Goal: Task Accomplishment & Management: Use online tool/utility

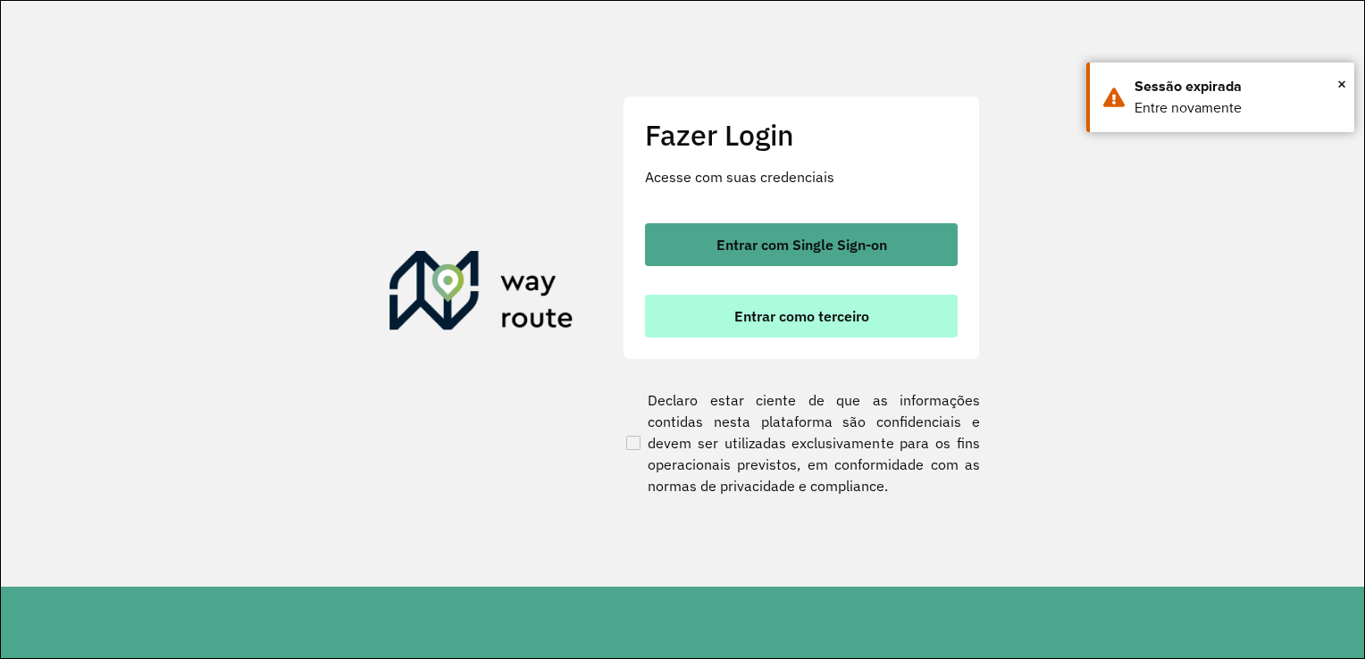
drag, startPoint x: 0, startPoint y: 0, endPoint x: 796, endPoint y: 322, distance: 858.3
click at [796, 322] on span "Entrar como terceiro" at bounding box center [801, 316] width 135 height 14
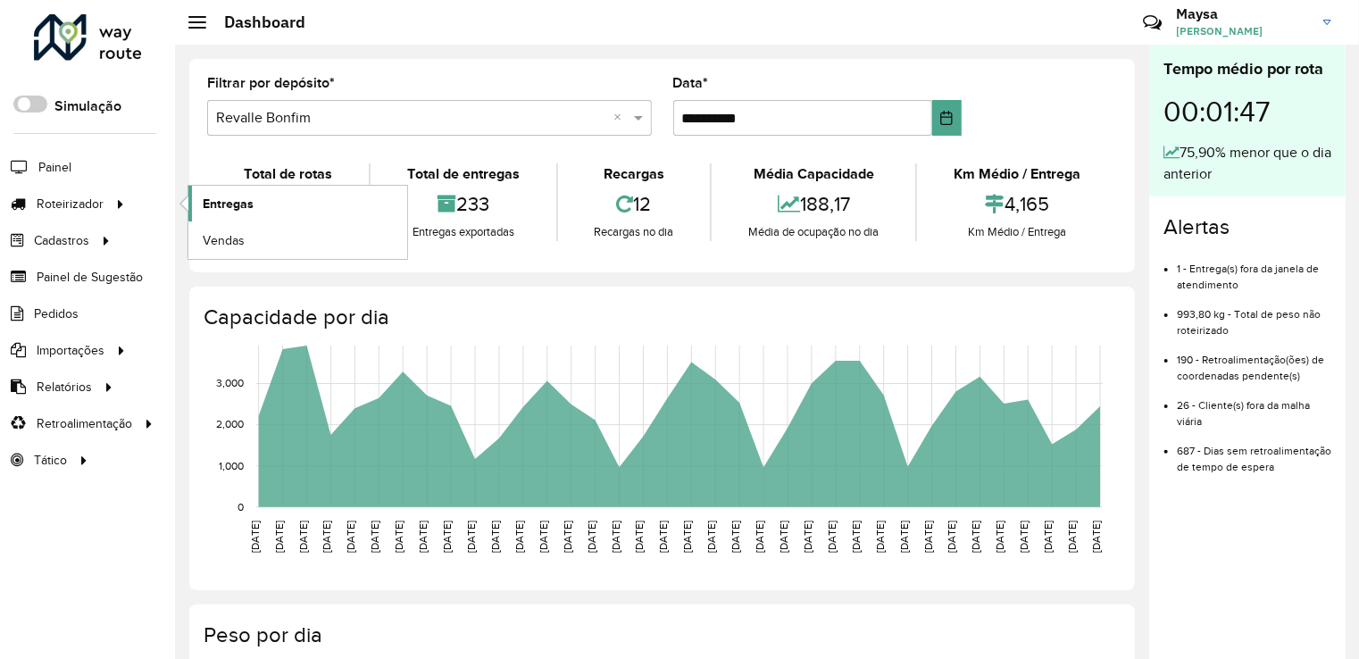
click at [218, 213] on link "Entregas" at bounding box center [297, 204] width 219 height 36
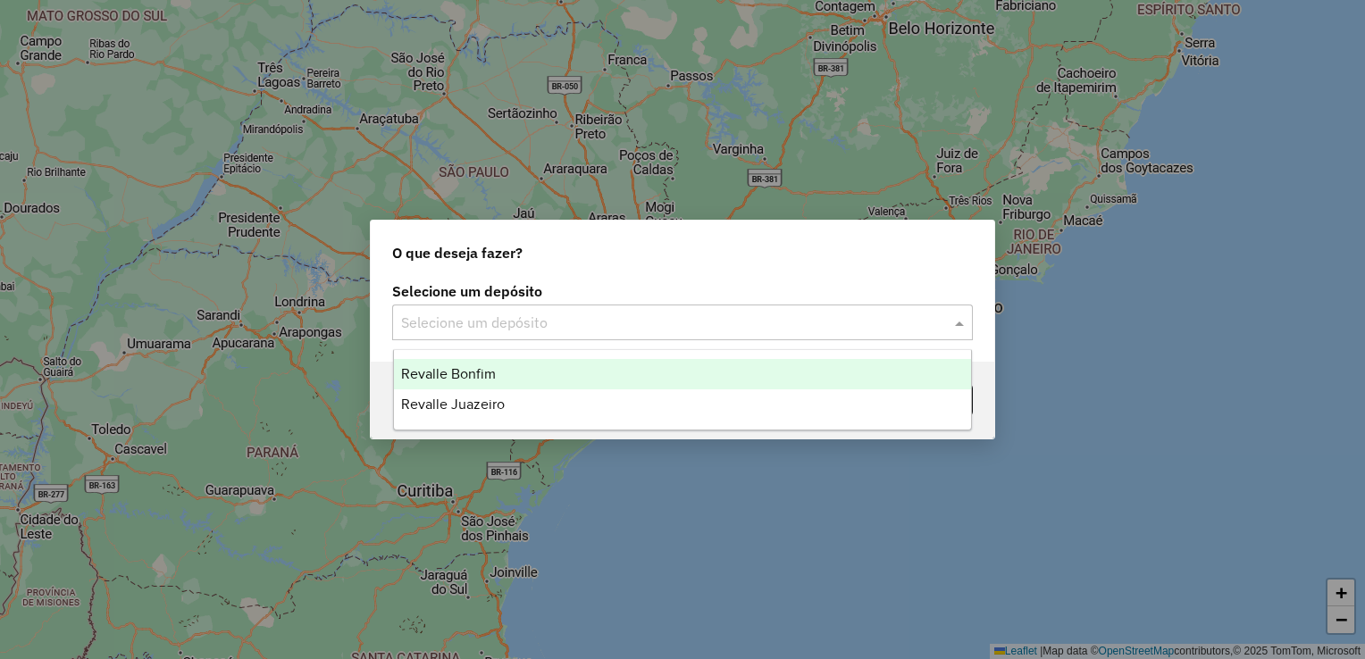
click at [680, 330] on input "text" at bounding box center [664, 323] width 527 height 21
click at [466, 376] on span "Revalle Bonfim" at bounding box center [448, 373] width 95 height 15
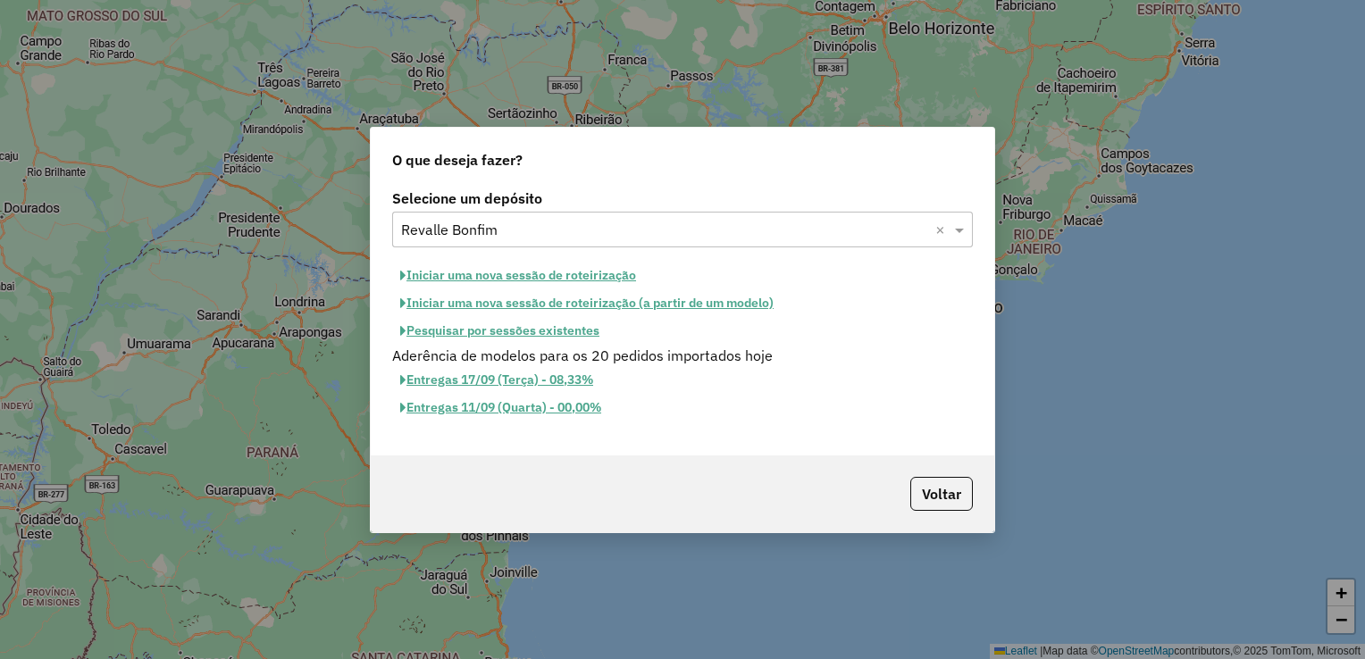
click at [557, 333] on button "Pesquisar por sessões existentes" at bounding box center [499, 331] width 215 height 28
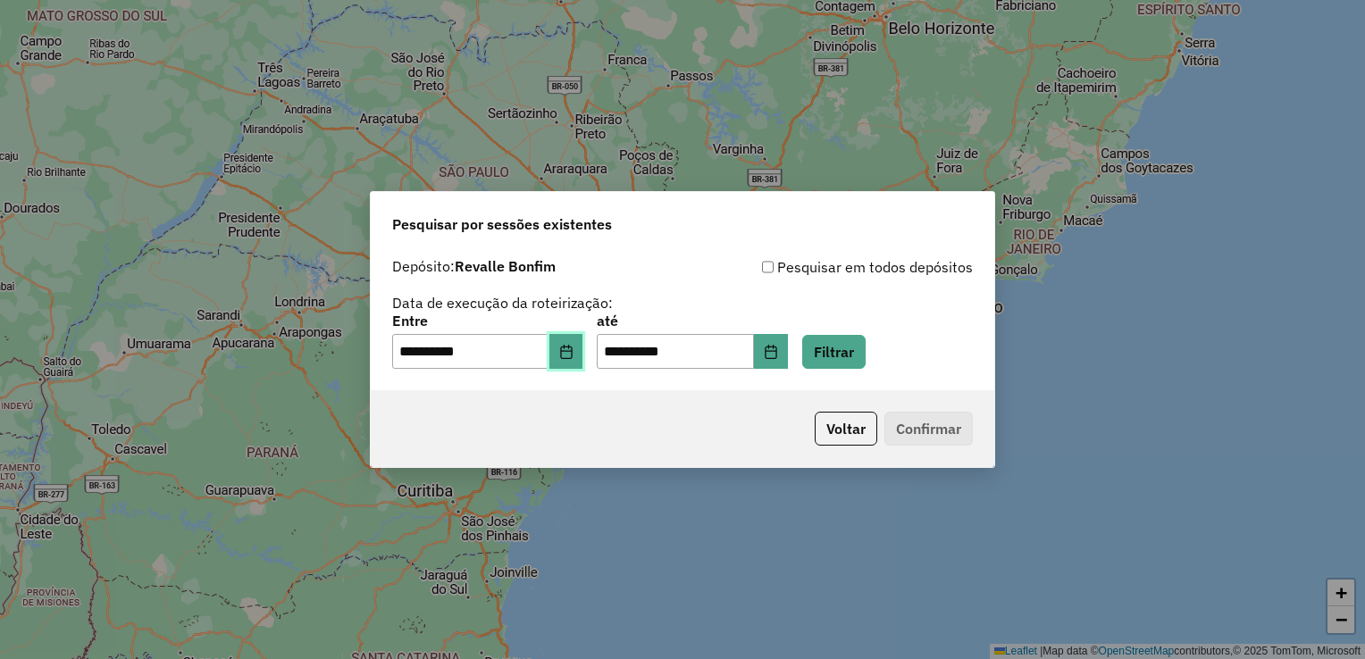
click at [583, 359] on button "Choose Date" at bounding box center [566, 352] width 34 height 36
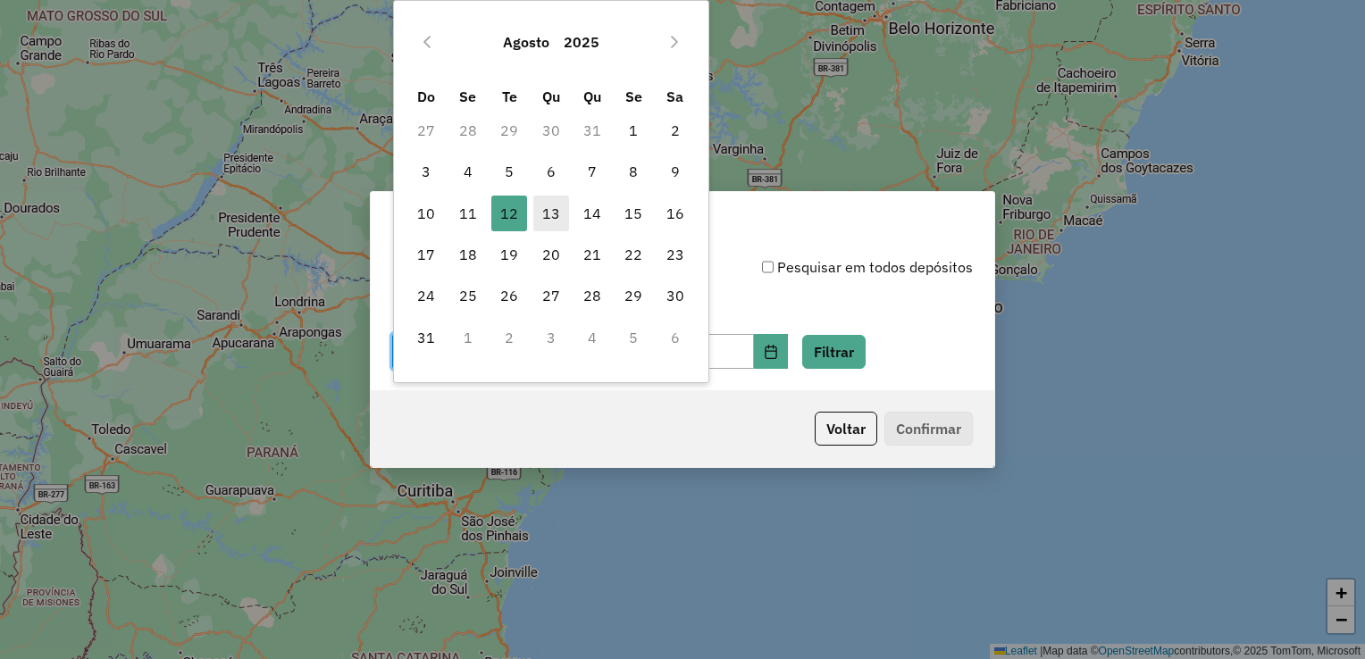
click at [557, 209] on span "13" at bounding box center [551, 214] width 36 height 36
type input "**********"
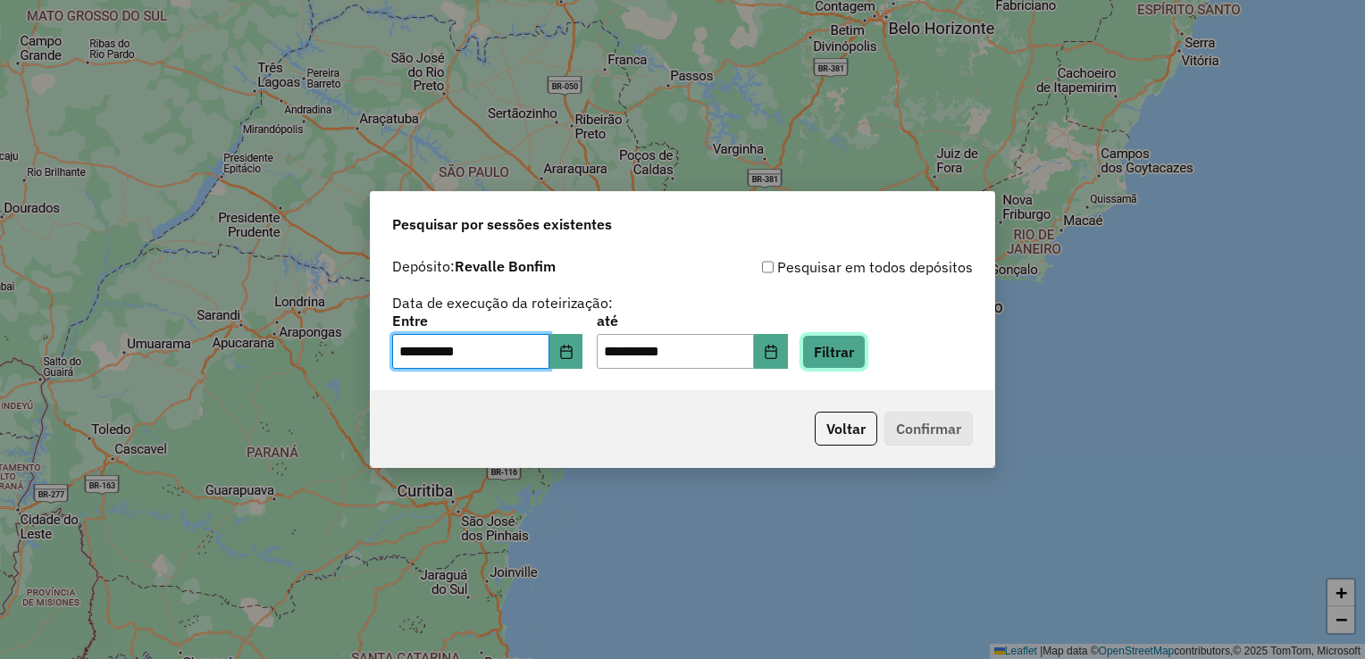
click at [848, 360] on button "Filtrar" at bounding box center [833, 352] width 63 height 34
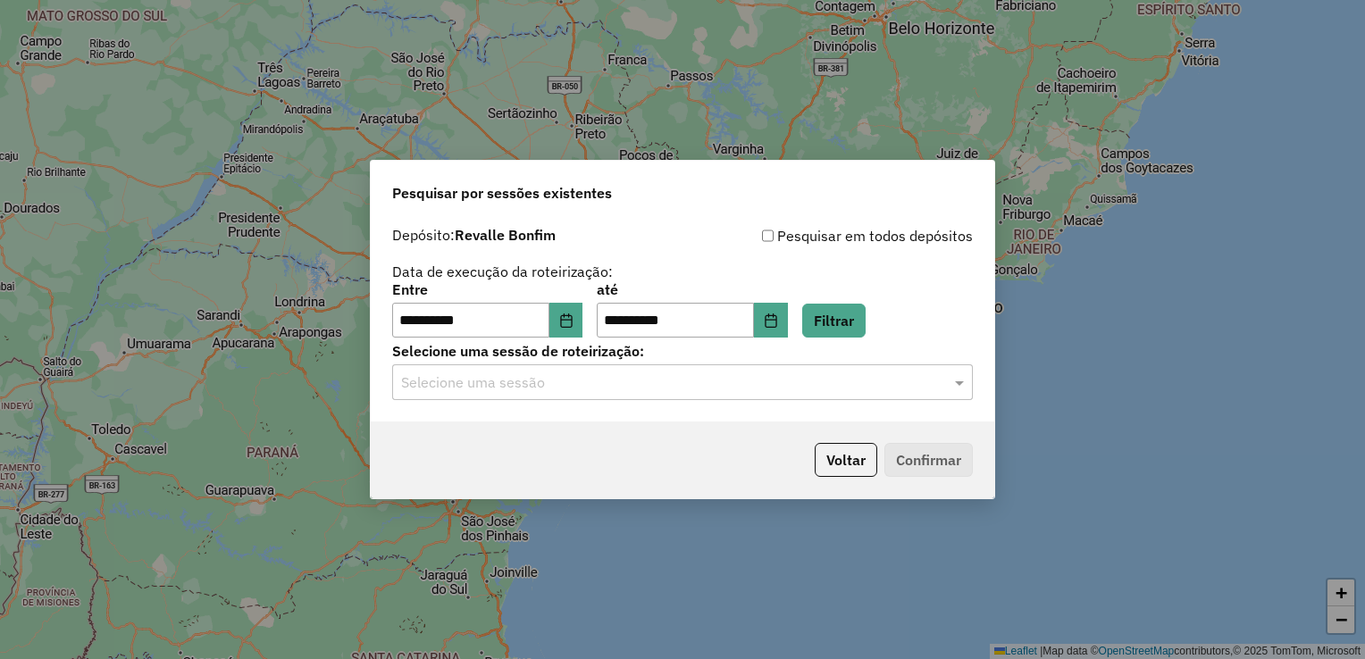
click at [797, 382] on input "text" at bounding box center [664, 382] width 527 height 21
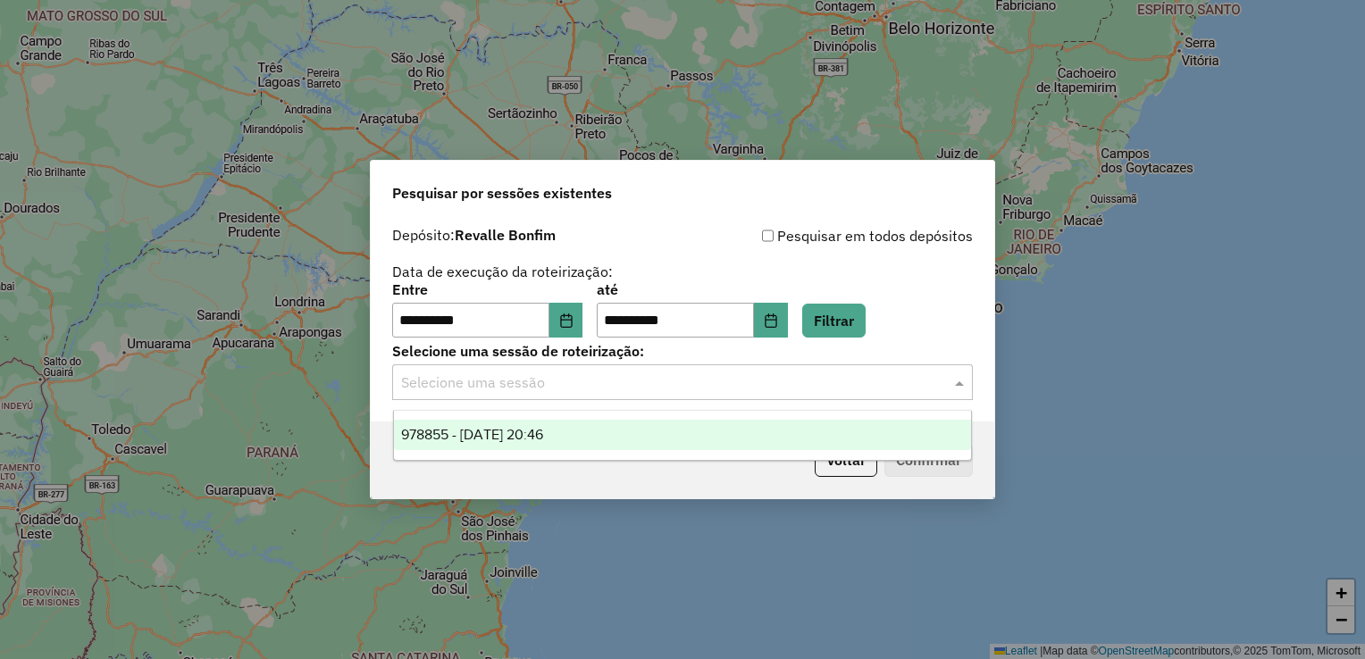
click at [532, 434] on span "978855 - [DATE] 20:46" at bounding box center [472, 434] width 142 height 15
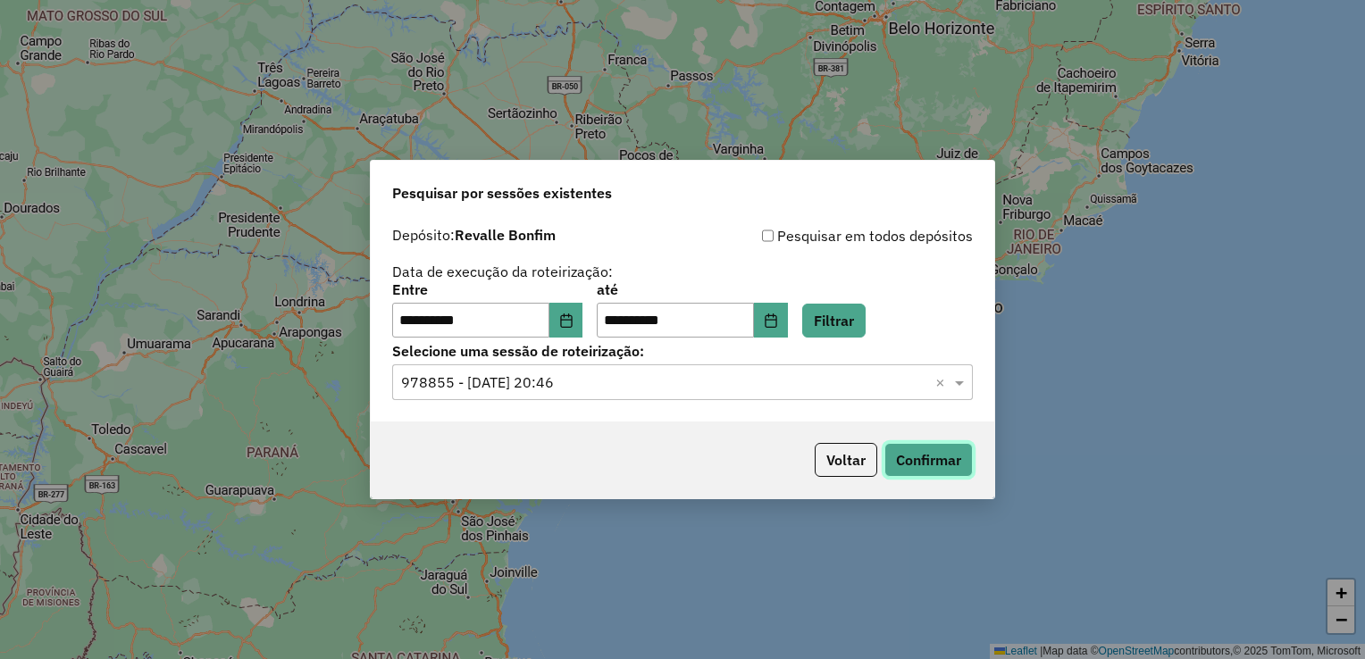
click at [908, 453] on button "Confirmar" at bounding box center [928, 460] width 88 height 34
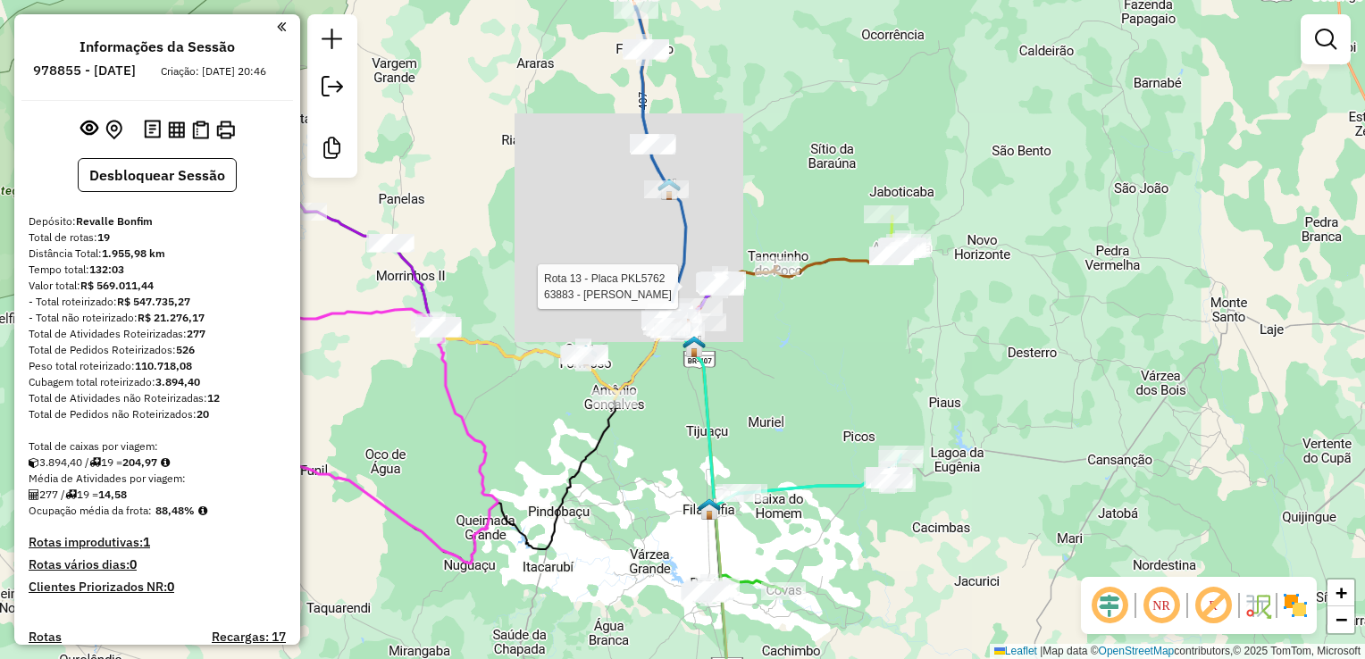
select select "**********"
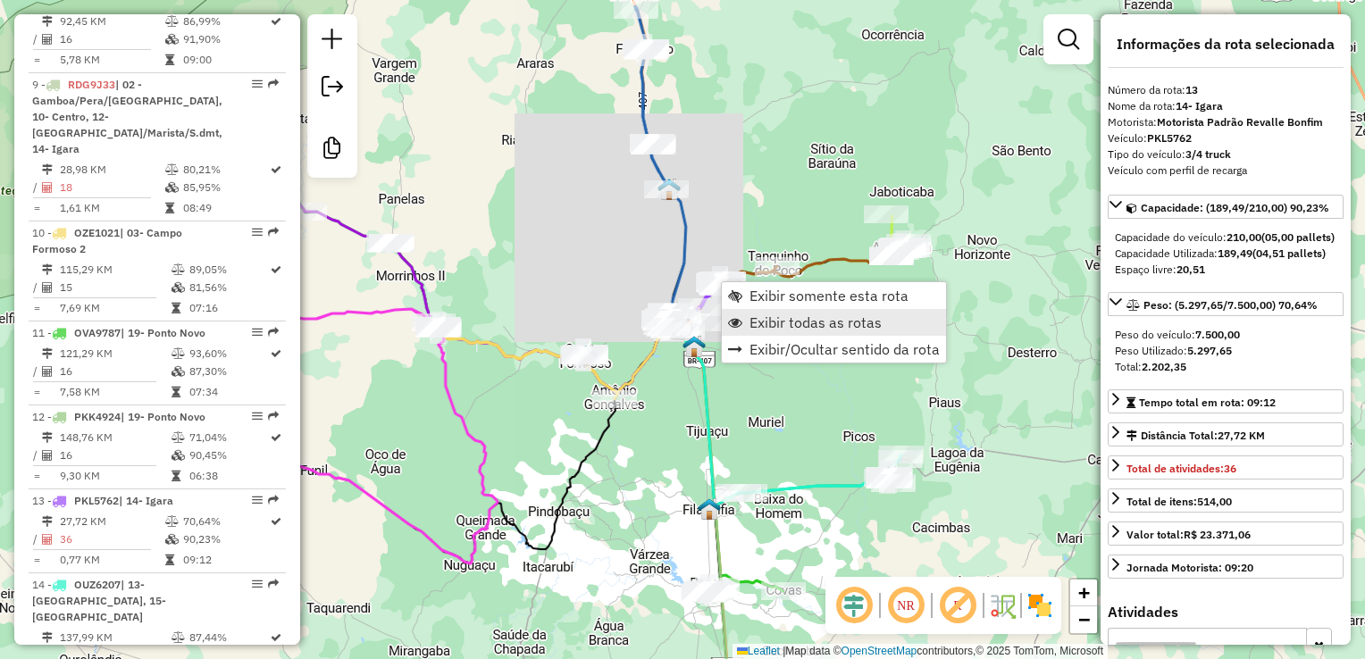
scroll to position [1821, 0]
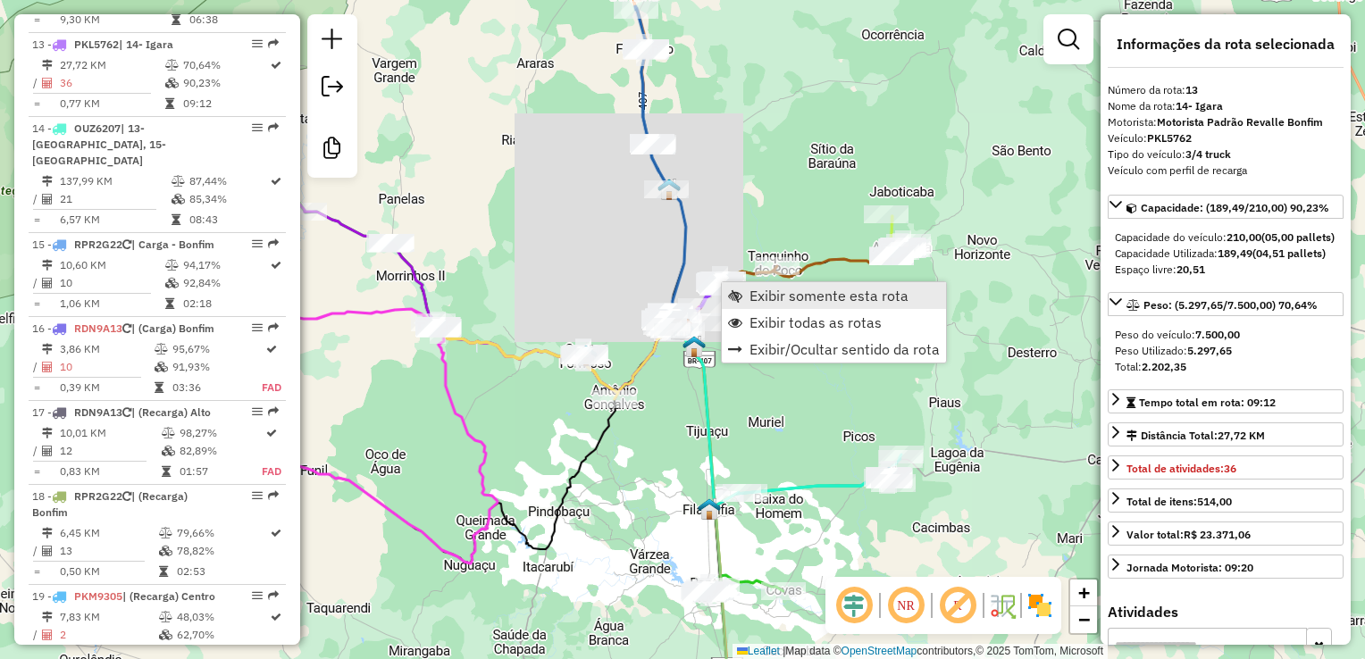
click at [822, 303] on span "Exibir somente esta rota" at bounding box center [828, 295] width 159 height 14
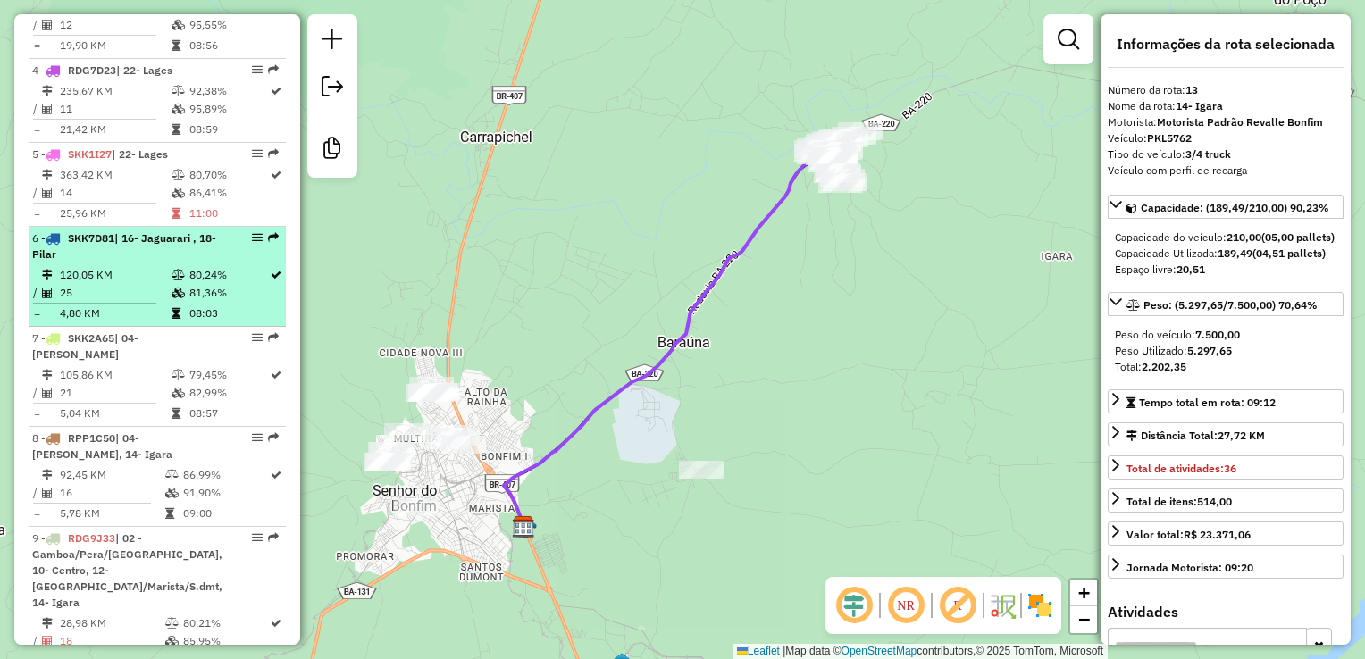
scroll to position [839, 0]
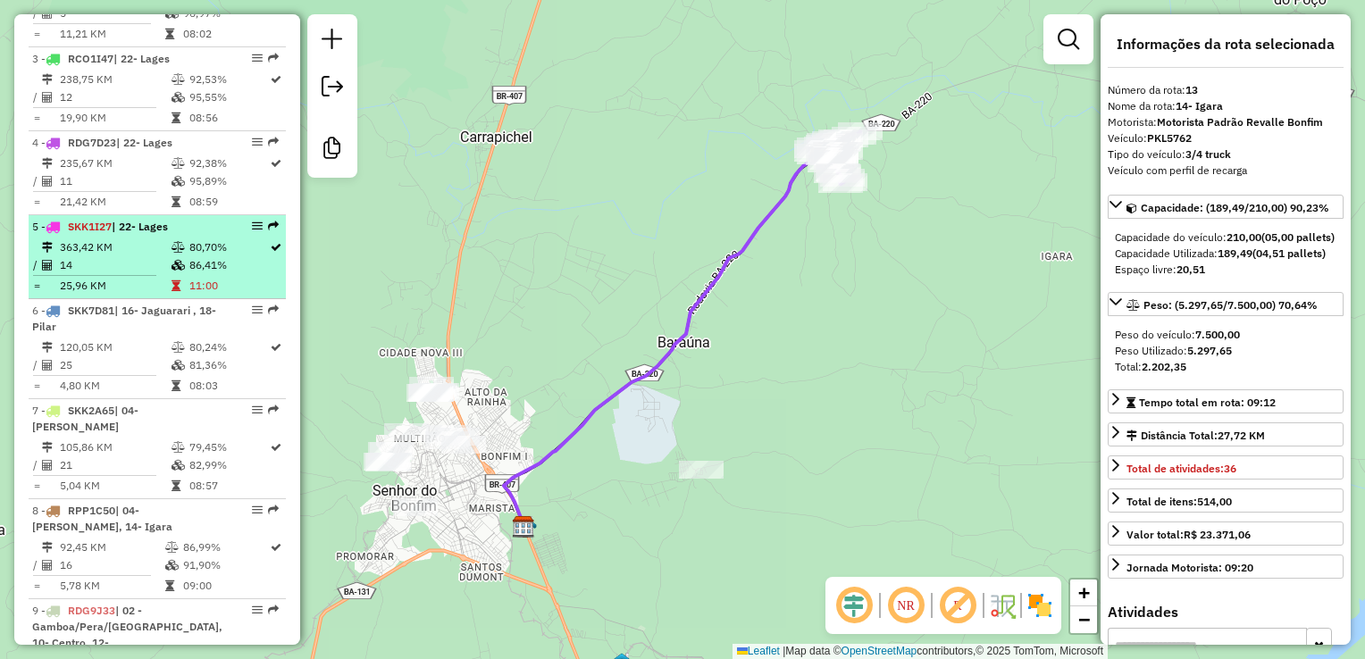
click at [148, 252] on li "5 - SKK1I27 | 22- Lages 363,42 KM 80,70% / 14 86,41% = 25,96 KM 11:00" at bounding box center [157, 257] width 257 height 84
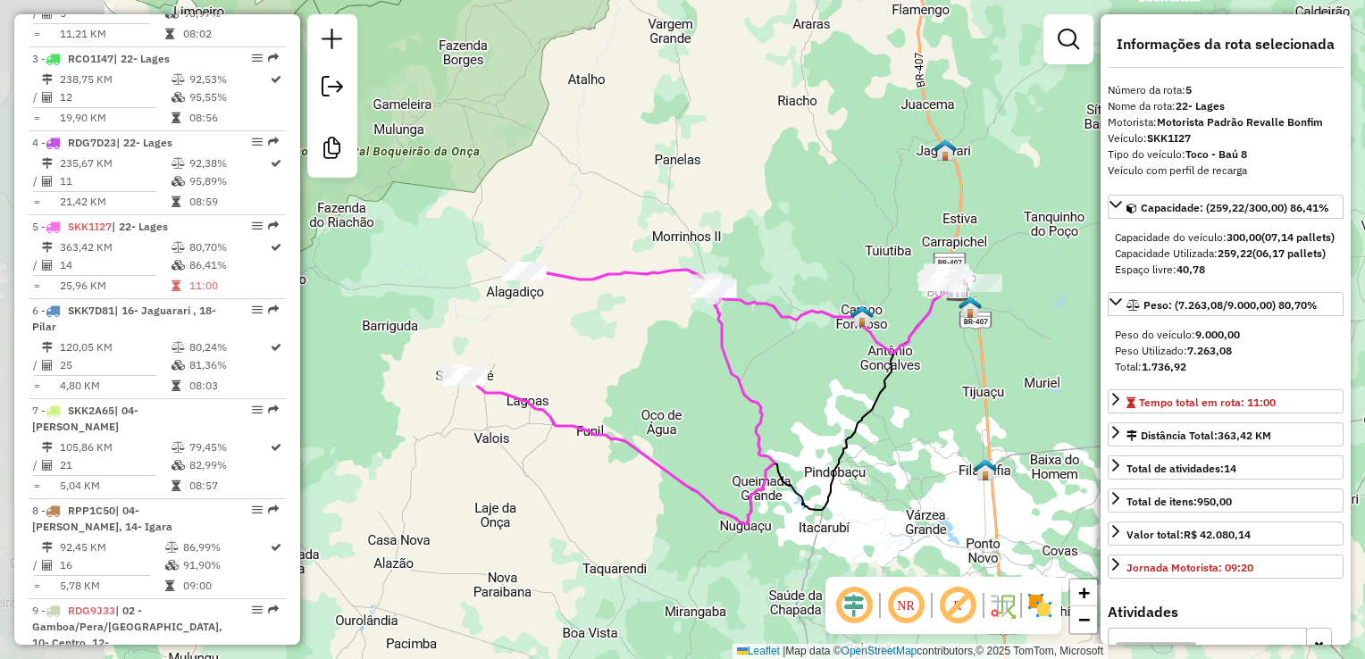
drag, startPoint x: 526, startPoint y: 442, endPoint x: 585, endPoint y: 459, distance: 61.3
click at [585, 459] on div "Janela de atendimento Grade de atendimento Capacidade Transportadoras Veículos …" at bounding box center [682, 329] width 1365 height 659
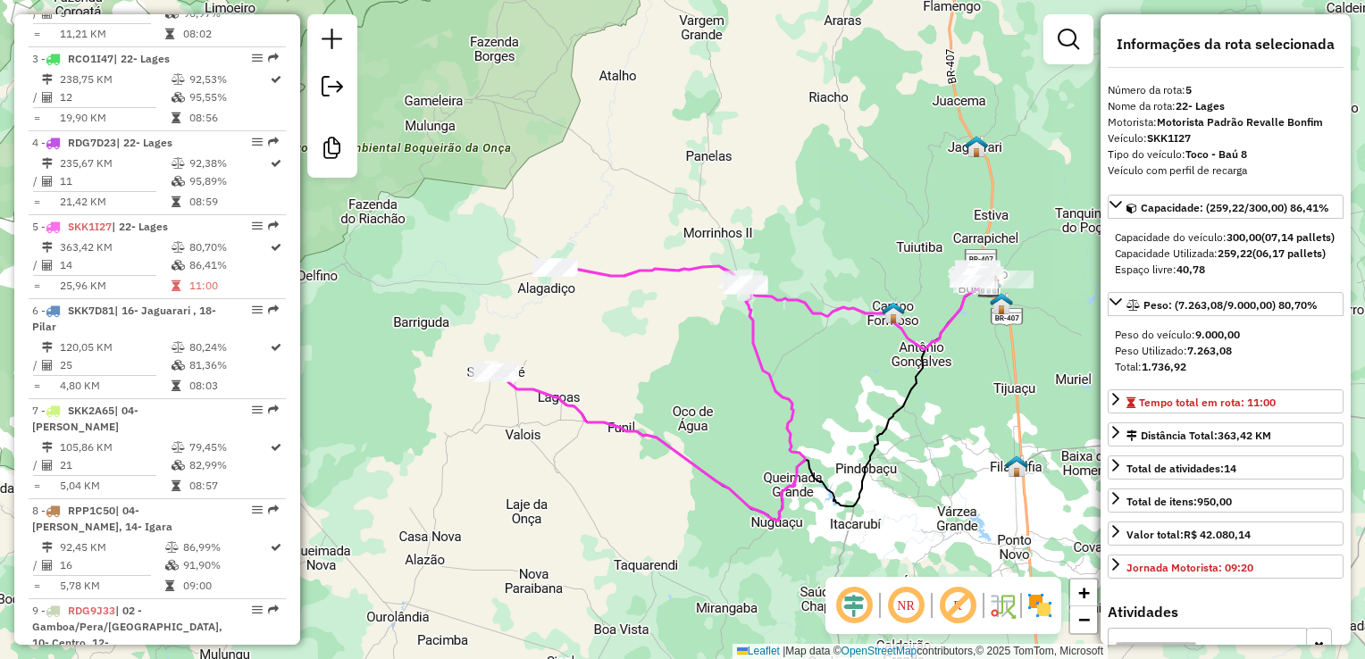
drag, startPoint x: 814, startPoint y: 431, endPoint x: 843, endPoint y: 428, distance: 29.7
click at [843, 428] on div "Janela de atendimento Grade de atendimento Capacidade Transportadoras Veículos …" at bounding box center [682, 329] width 1365 height 659
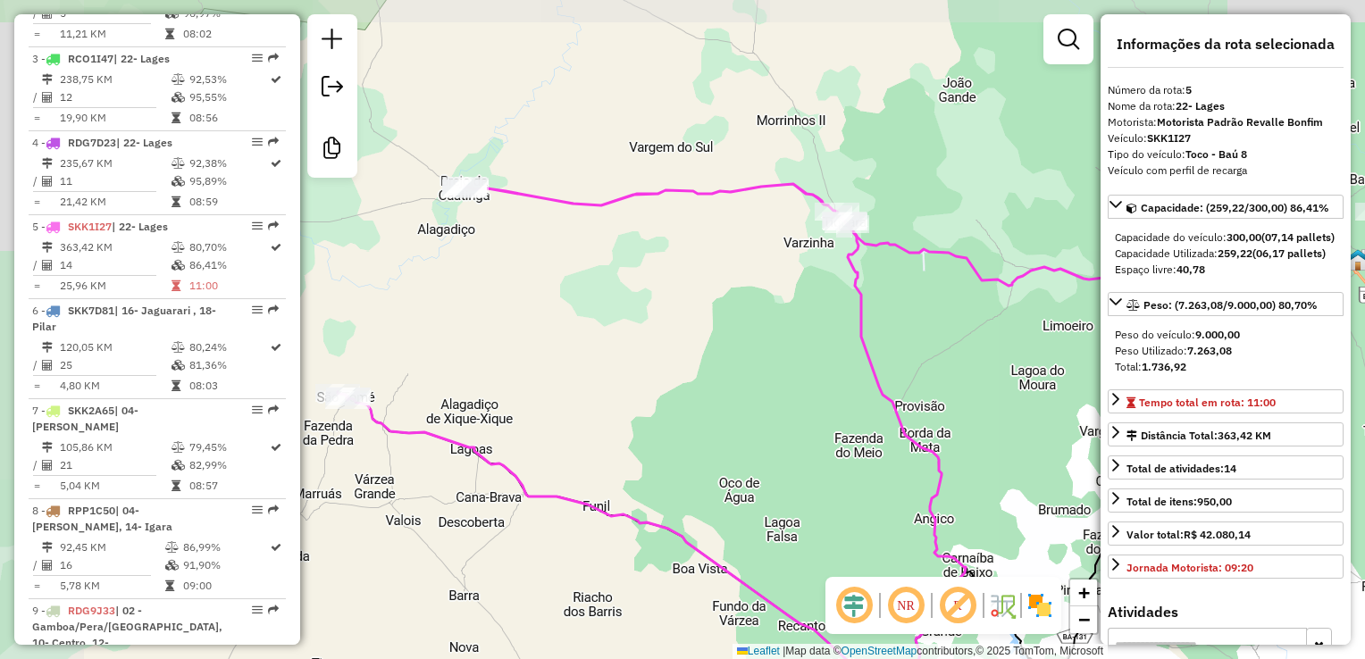
drag, startPoint x: 427, startPoint y: 313, endPoint x: 625, endPoint y: 395, distance: 214.6
click at [625, 395] on div "Janela de atendimento Grade de atendimento Capacidade Transportadoras Veículos …" at bounding box center [682, 329] width 1365 height 659
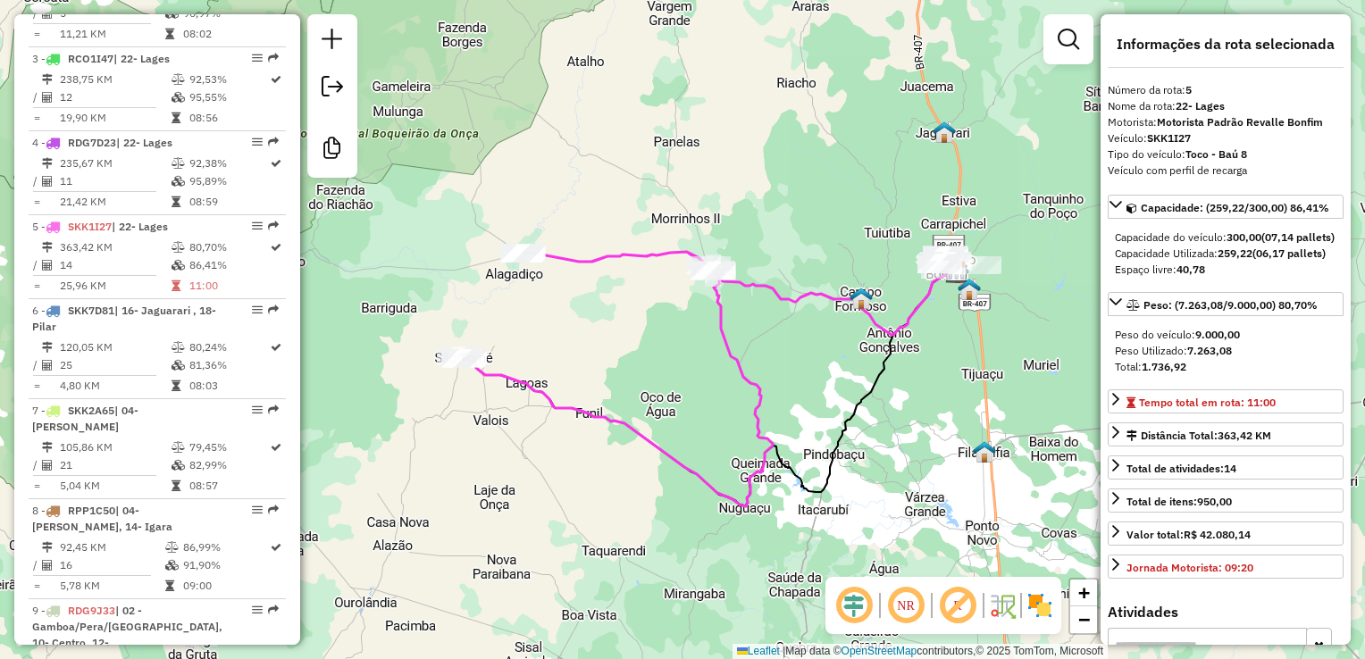
drag, startPoint x: 627, startPoint y: 395, endPoint x: 604, endPoint y: 357, distance: 44.1
click at [604, 357] on div "Janela de atendimento Grade de atendimento Capacidade Transportadoras Veículos …" at bounding box center [682, 329] width 1365 height 659
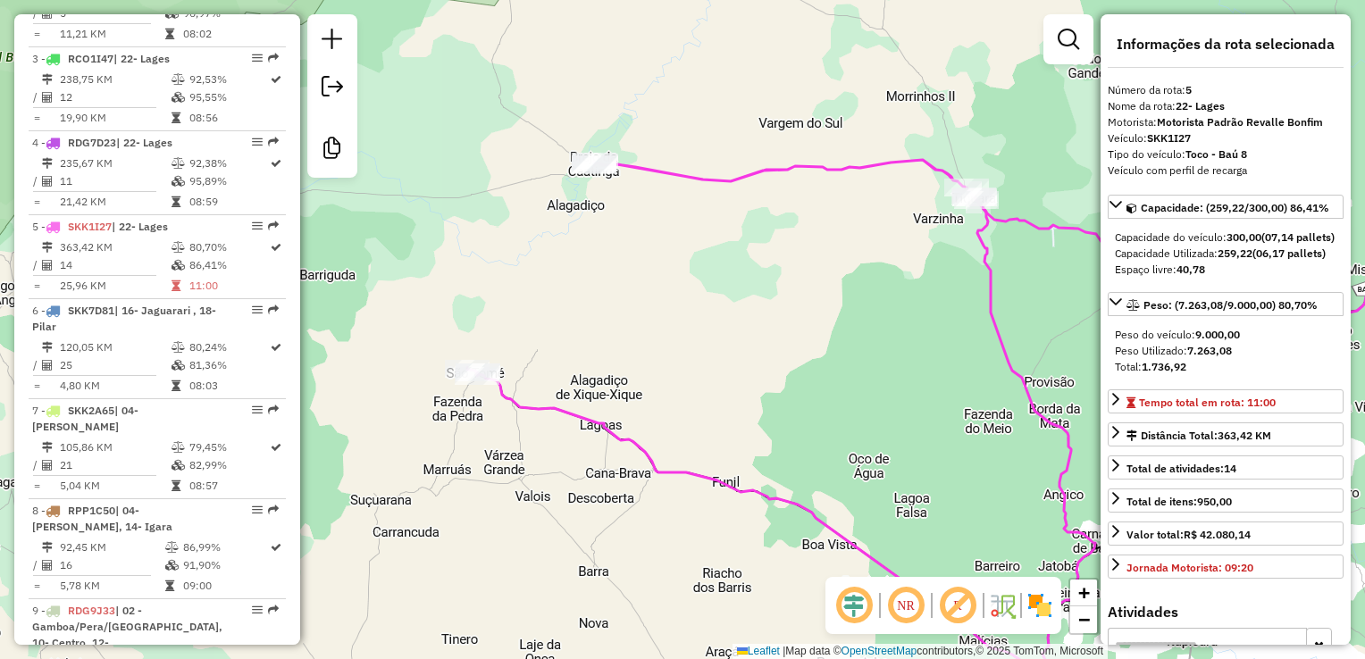
drag, startPoint x: 552, startPoint y: 344, endPoint x: 668, endPoint y: 370, distance: 119.0
click at [613, 355] on div "Janela de atendimento Grade de atendimento Capacidade Transportadoras Veículos …" at bounding box center [682, 329] width 1365 height 659
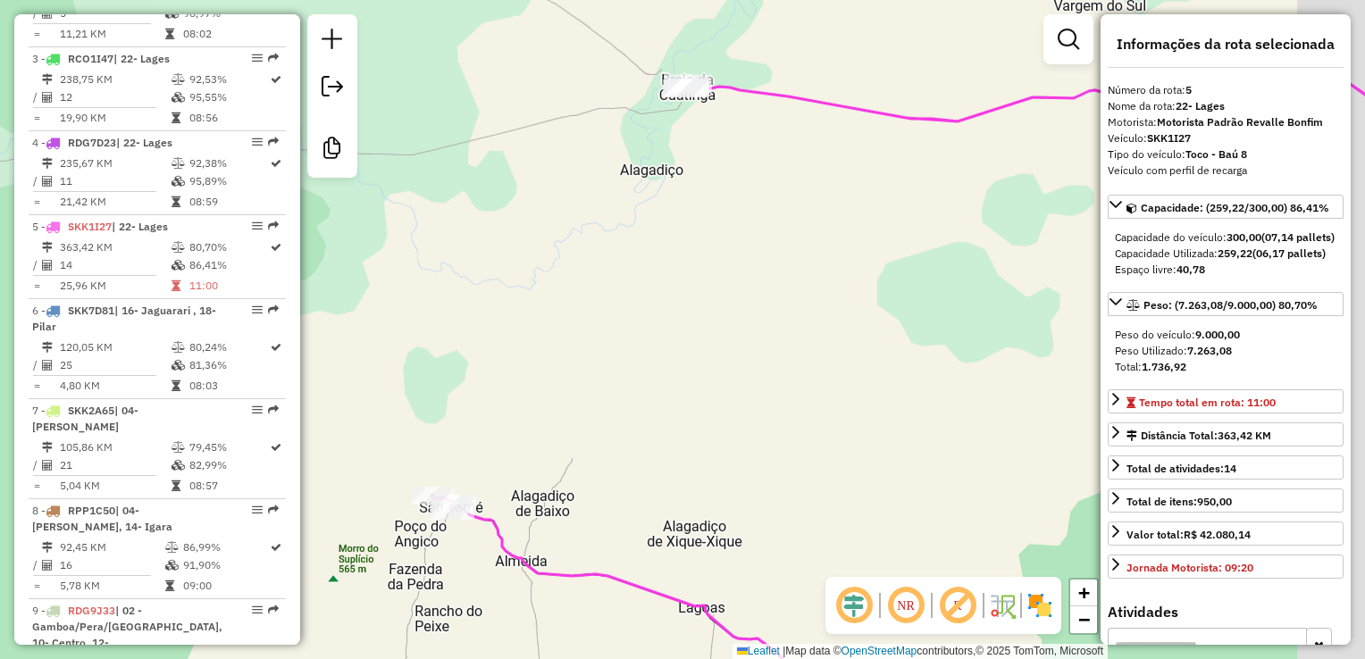
drag, startPoint x: 672, startPoint y: 219, endPoint x: 593, endPoint y: 424, distance: 220.0
click at [593, 424] on div "Janela de atendimento Grade de atendimento Capacidade Transportadoras Veículos …" at bounding box center [682, 329] width 1365 height 659
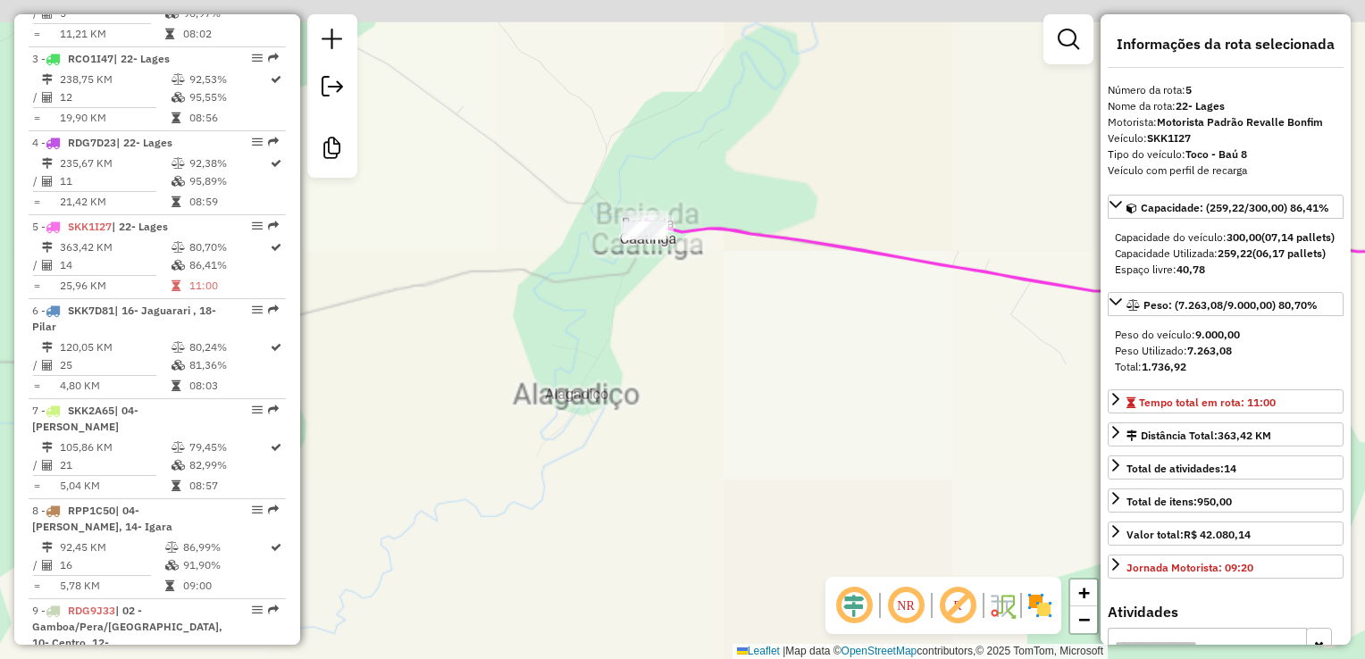
click at [640, 315] on div "Janela de atendimento Grade de atendimento Capacidade Transportadoras Veículos …" at bounding box center [682, 329] width 1365 height 659
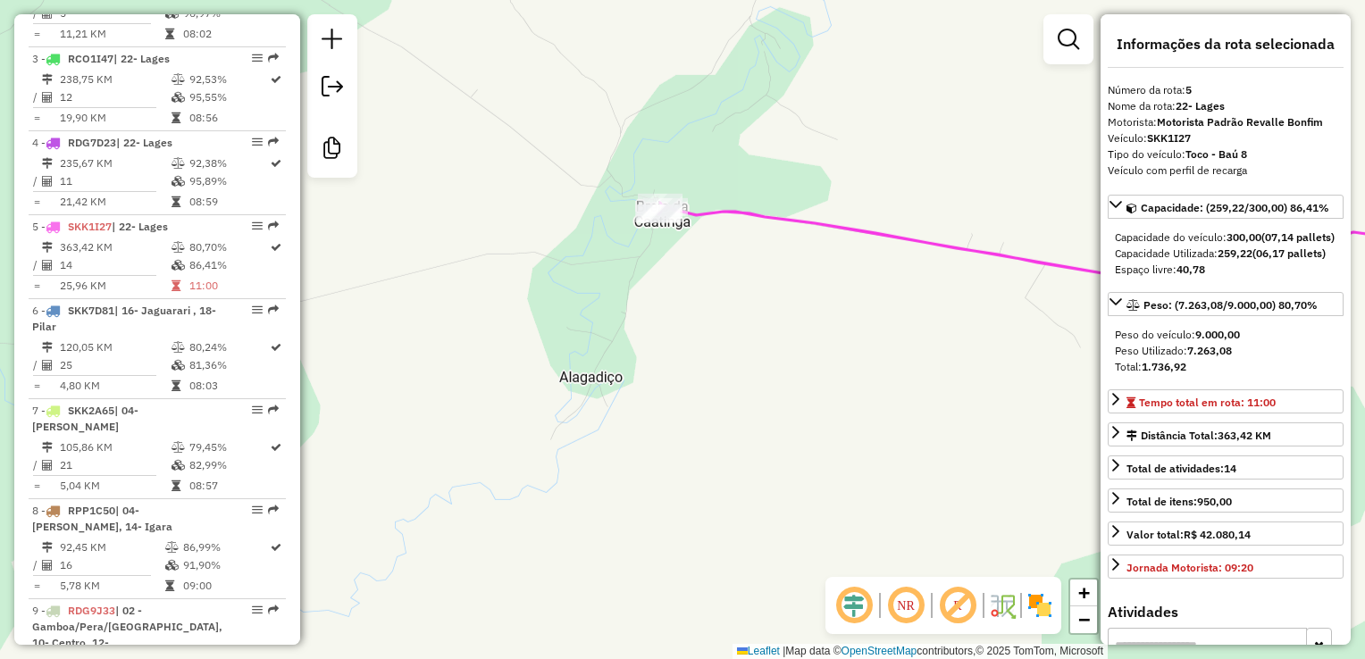
drag, startPoint x: 532, startPoint y: 556, endPoint x: 707, endPoint y: 314, distance: 297.5
click at [704, 323] on div "Janela de atendimento Grade de atendimento Capacidade Transportadoras Veículos …" at bounding box center [682, 329] width 1365 height 659
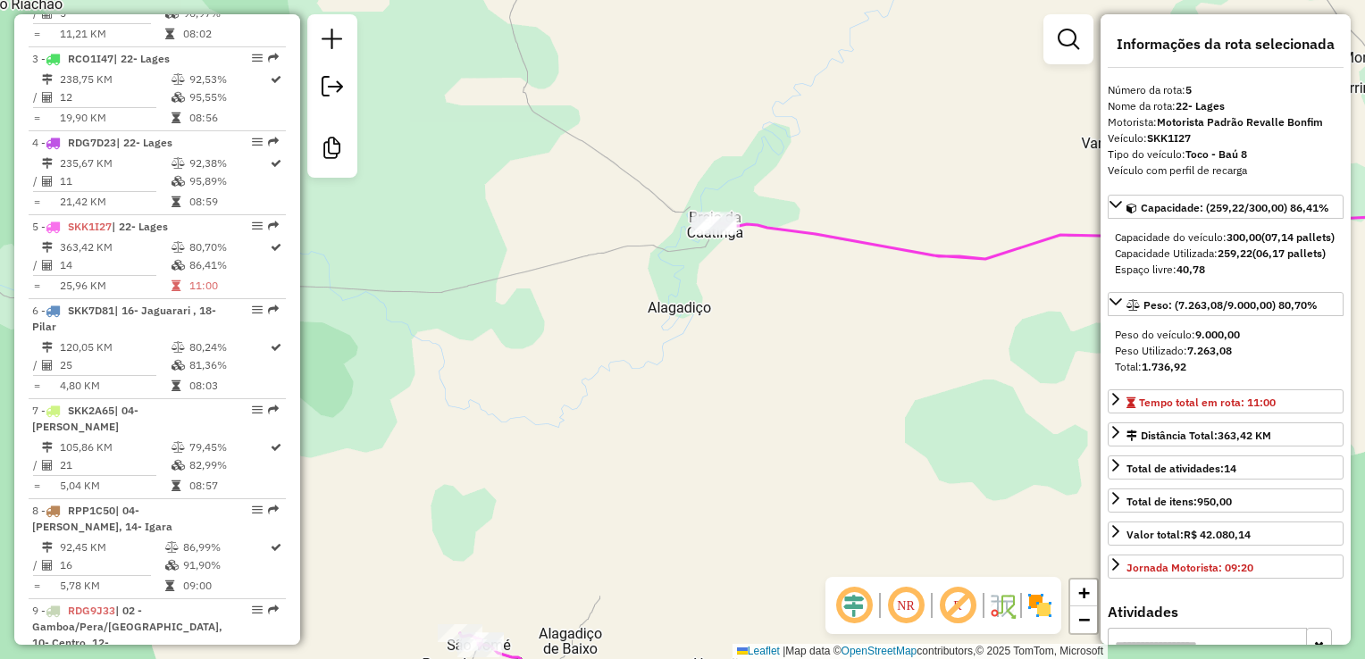
drag, startPoint x: 579, startPoint y: 506, endPoint x: 674, endPoint y: 352, distance: 181.7
click at [672, 356] on div "Janela de atendimento Grade de atendimento Capacidade Transportadoras Veículos …" at bounding box center [682, 329] width 1365 height 659
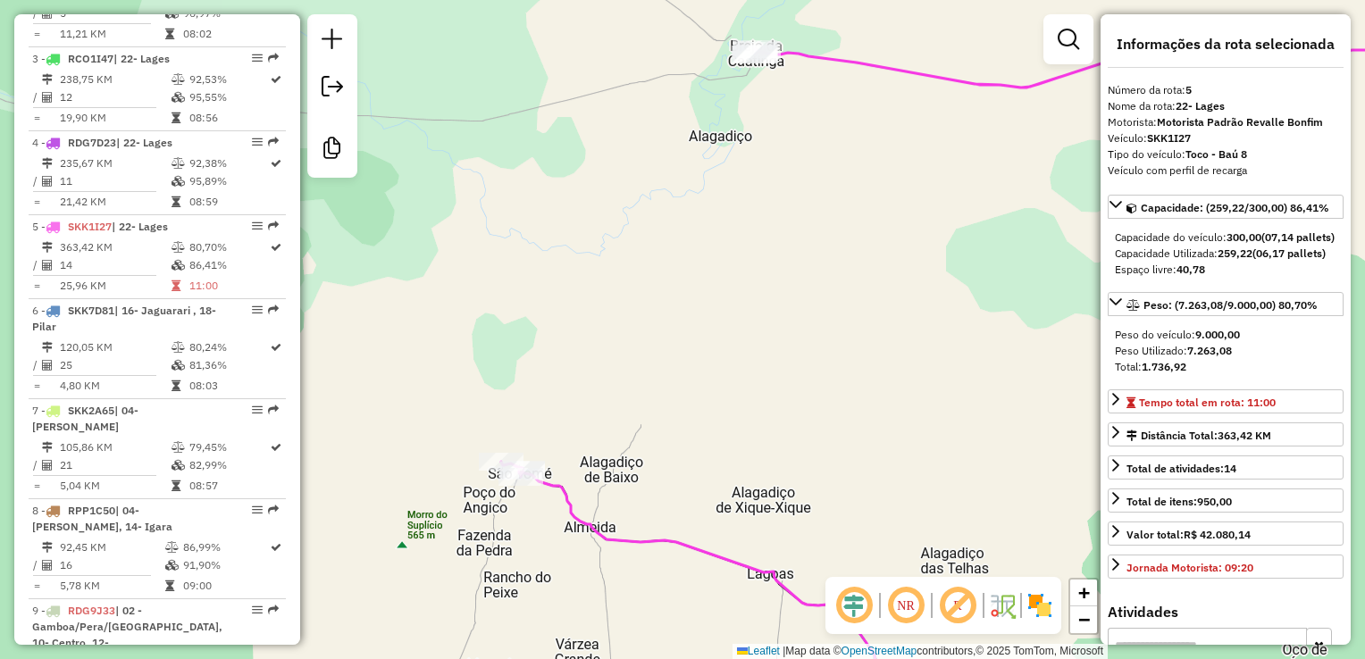
drag, startPoint x: 839, startPoint y: 441, endPoint x: 742, endPoint y: 413, distance: 100.6
click at [743, 413] on div "Janela de atendimento Grade de atendimento Capacidade Transportadoras Veículos …" at bounding box center [682, 329] width 1365 height 659
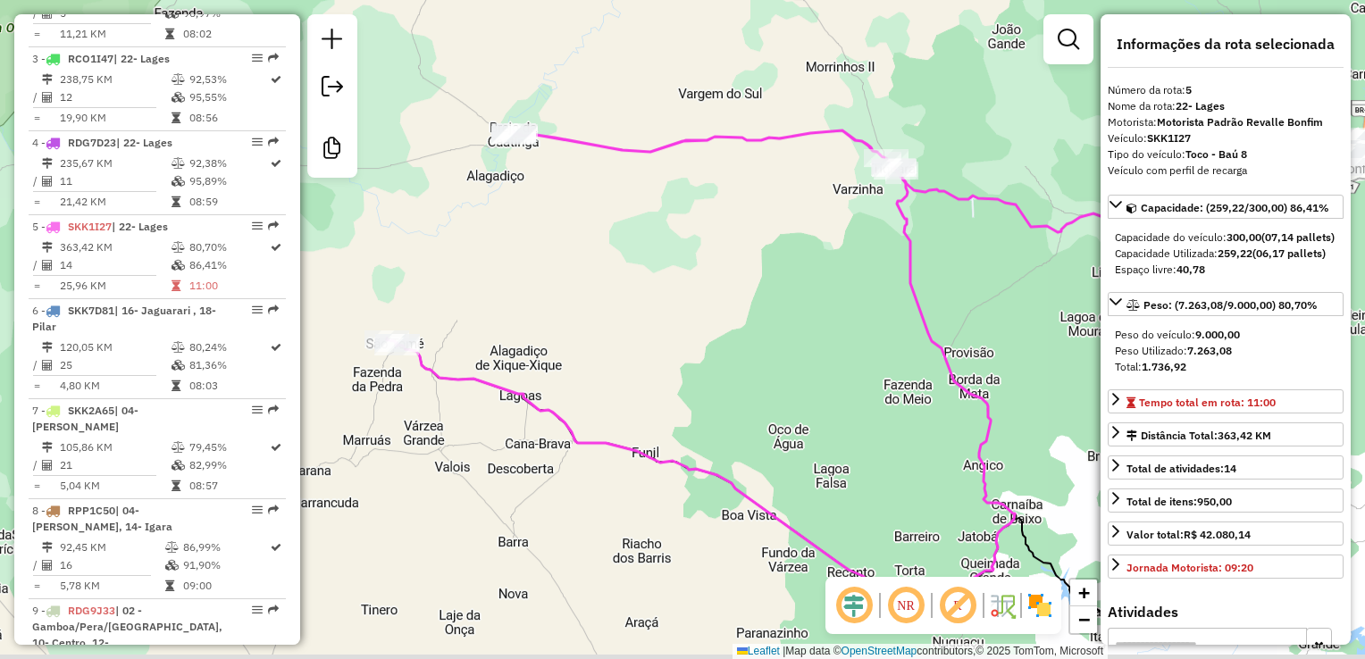
drag, startPoint x: 814, startPoint y: 431, endPoint x: 601, endPoint y: 341, distance: 230.9
click at [601, 341] on div "Janela de atendimento Grade de atendimento Capacidade Transportadoras Veículos …" at bounding box center [682, 329] width 1365 height 659
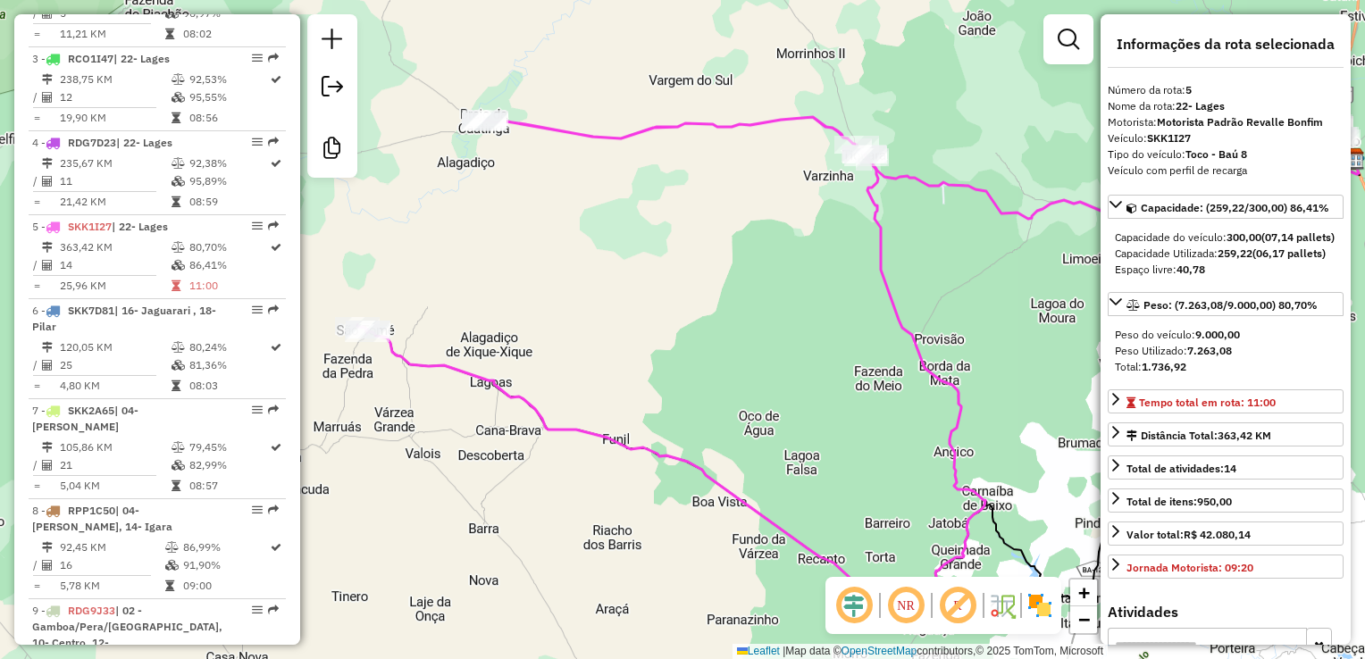
drag, startPoint x: 736, startPoint y: 336, endPoint x: 665, endPoint y: 306, distance: 77.3
click at [670, 309] on div "Janela de atendimento Grade de atendimento Capacidade Transportadoras Veículos …" at bounding box center [682, 329] width 1365 height 659
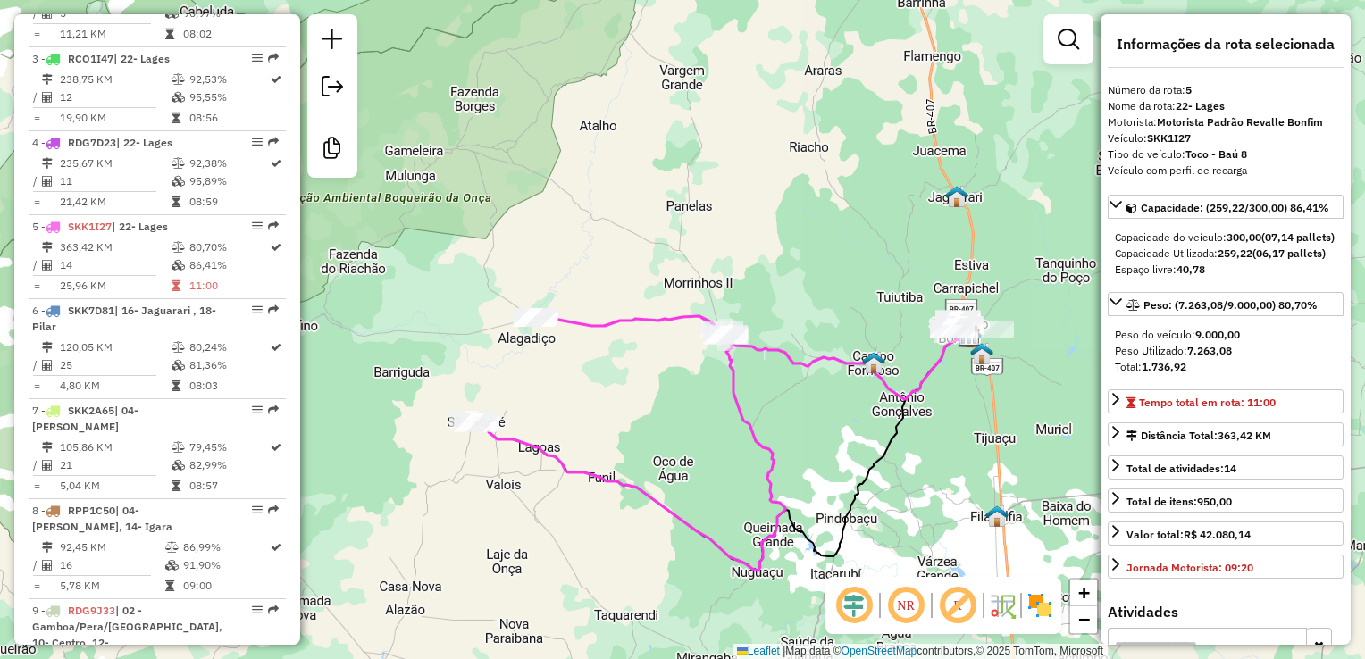
drag, startPoint x: 655, startPoint y: 330, endPoint x: 638, endPoint y: 443, distance: 114.7
click at [638, 443] on div "Janela de atendimento Grade de atendimento Capacidade Transportadoras Veículos …" at bounding box center [682, 329] width 1365 height 659
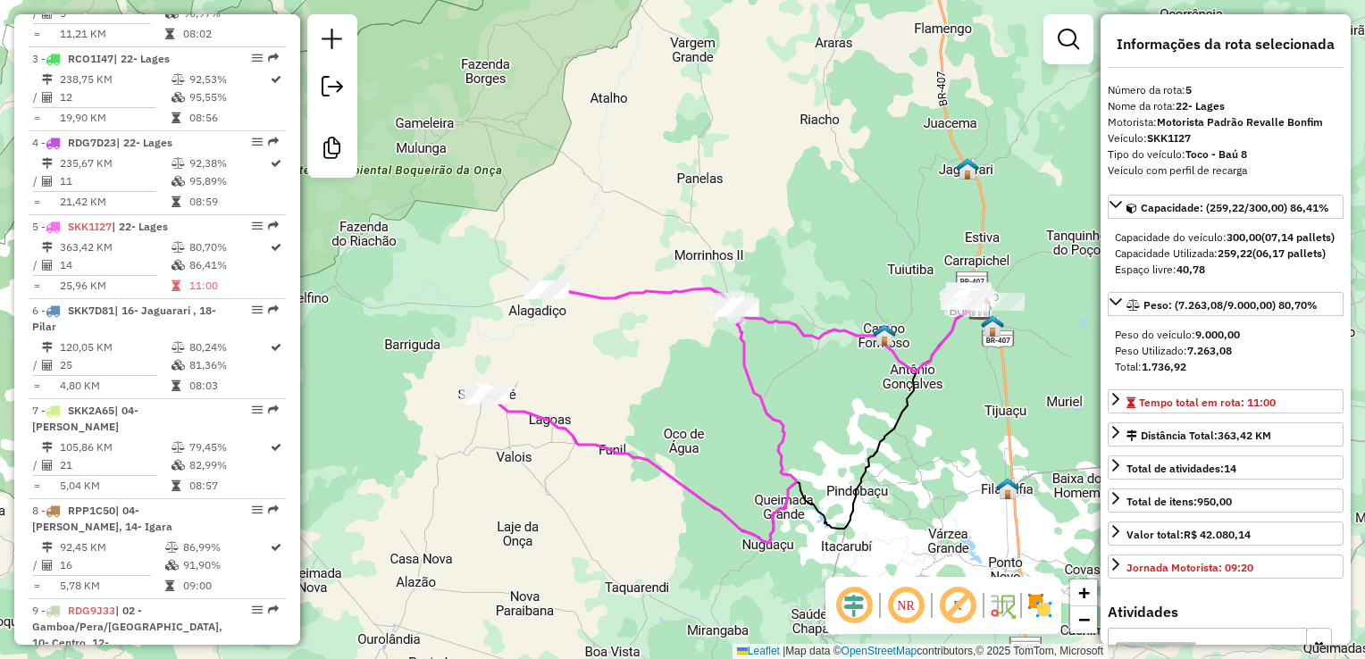
drag, startPoint x: 697, startPoint y: 439, endPoint x: 690, endPoint y: 415, distance: 25.2
click at [690, 415] on div "Janela de atendimento Grade de atendimento Capacidade Transportadoras Veículos …" at bounding box center [682, 329] width 1365 height 659
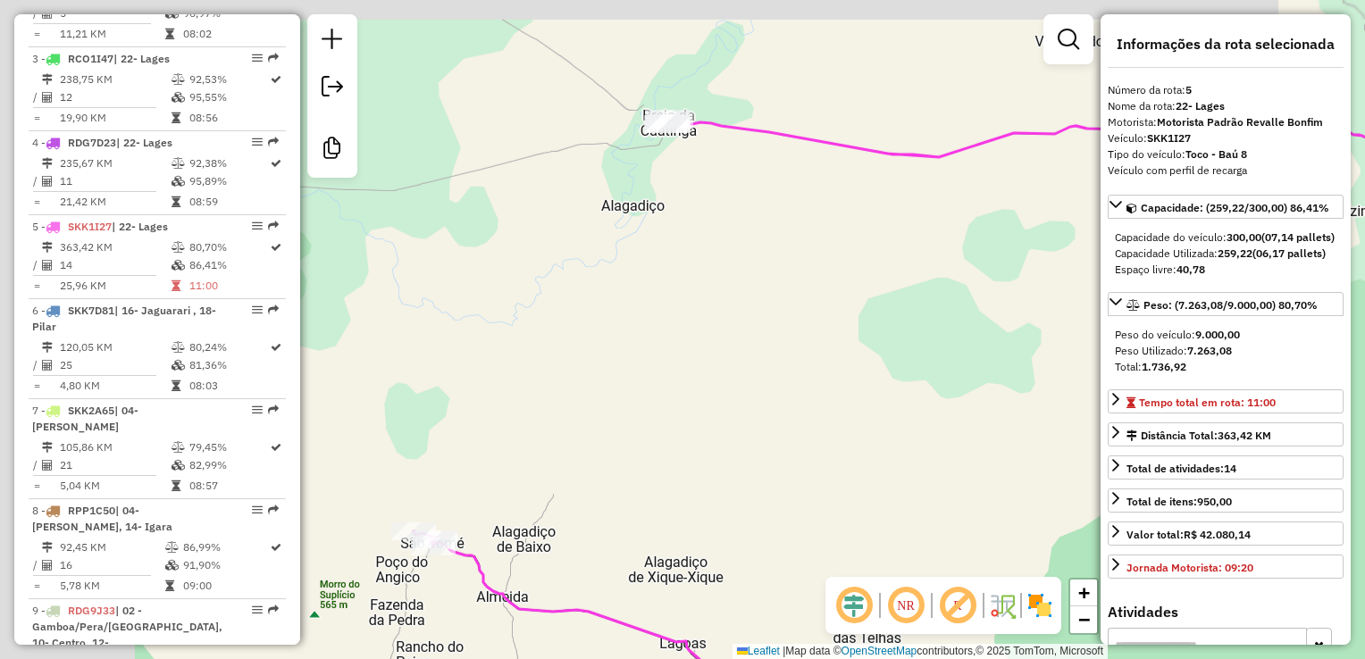
drag, startPoint x: 518, startPoint y: 308, endPoint x: 727, endPoint y: 409, distance: 232.1
click at [727, 409] on div "Janela de atendimento Grade de atendimento Capacidade Transportadoras Veículos …" at bounding box center [682, 329] width 1365 height 659
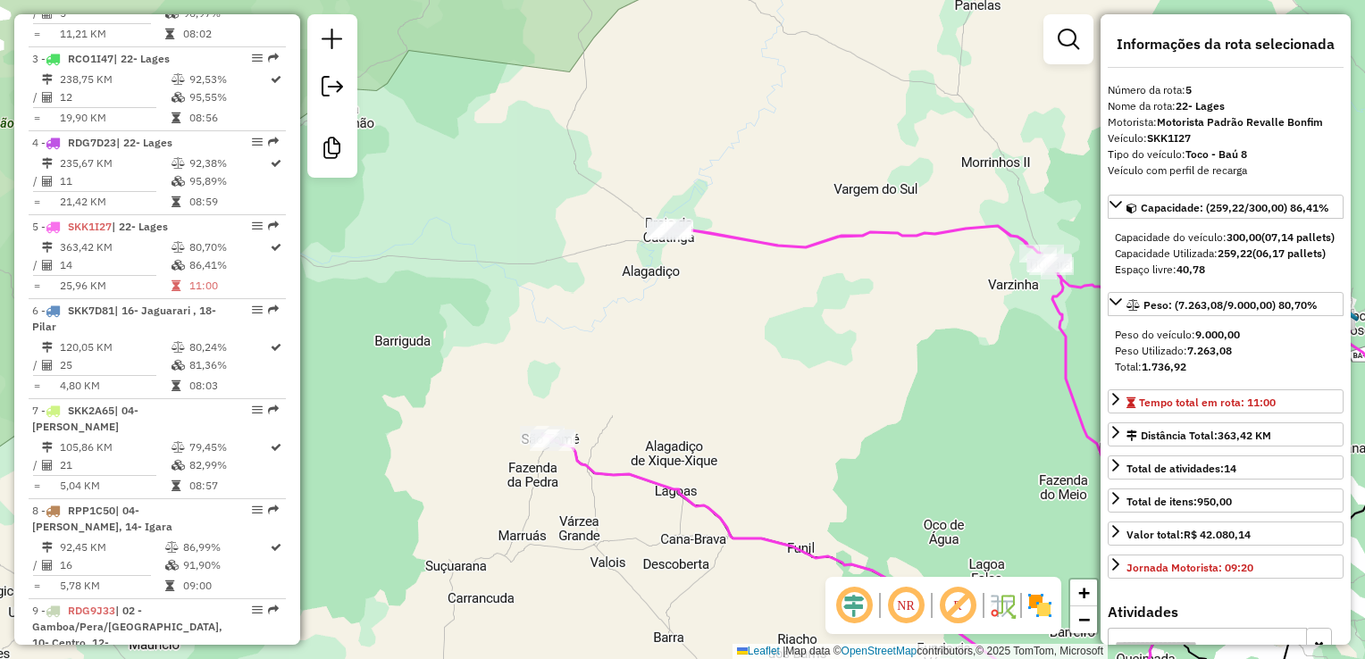
drag, startPoint x: 845, startPoint y: 452, endPoint x: 736, endPoint y: 390, distance: 125.2
click at [746, 396] on div "Janela de atendimento Grade de atendimento Capacidade Transportadoras Veículos …" at bounding box center [682, 329] width 1365 height 659
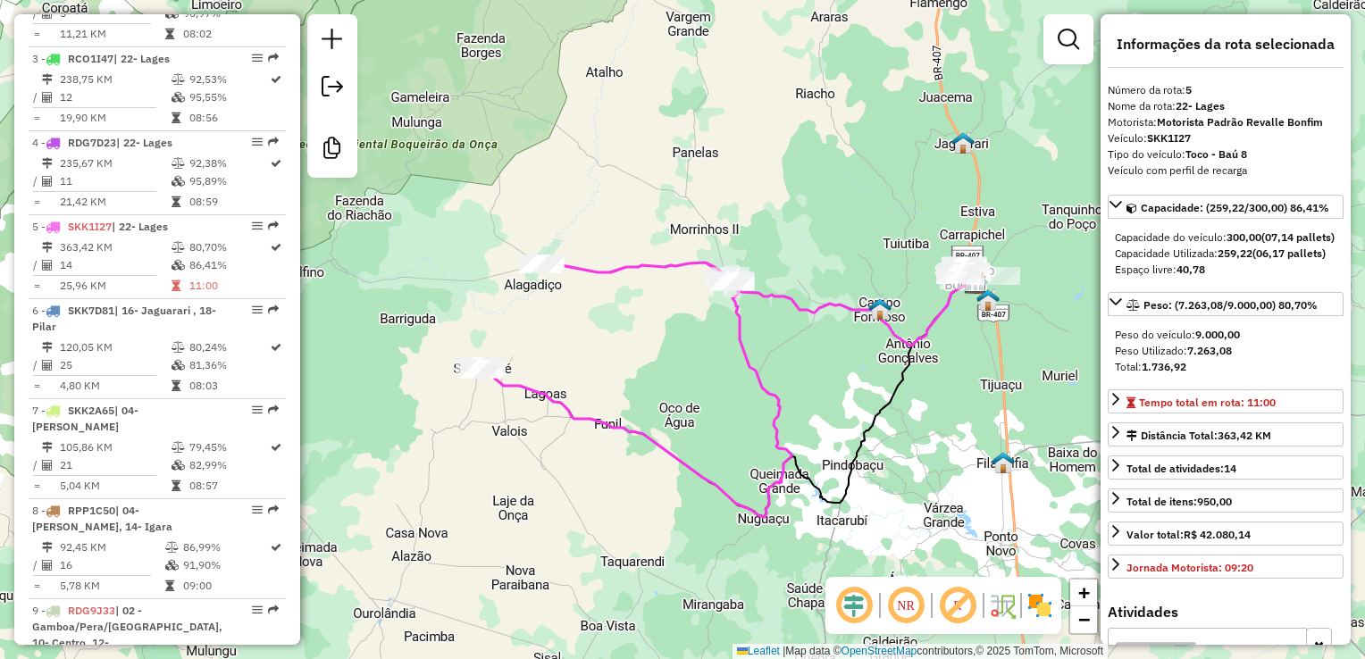
drag, startPoint x: 773, startPoint y: 411, endPoint x: 682, endPoint y: 414, distance: 90.3
click at [682, 414] on div "Janela de atendimento Grade de atendimento Capacidade Transportadoras Veículos …" at bounding box center [682, 329] width 1365 height 659
